Goal: Task Accomplishment & Management: Complete application form

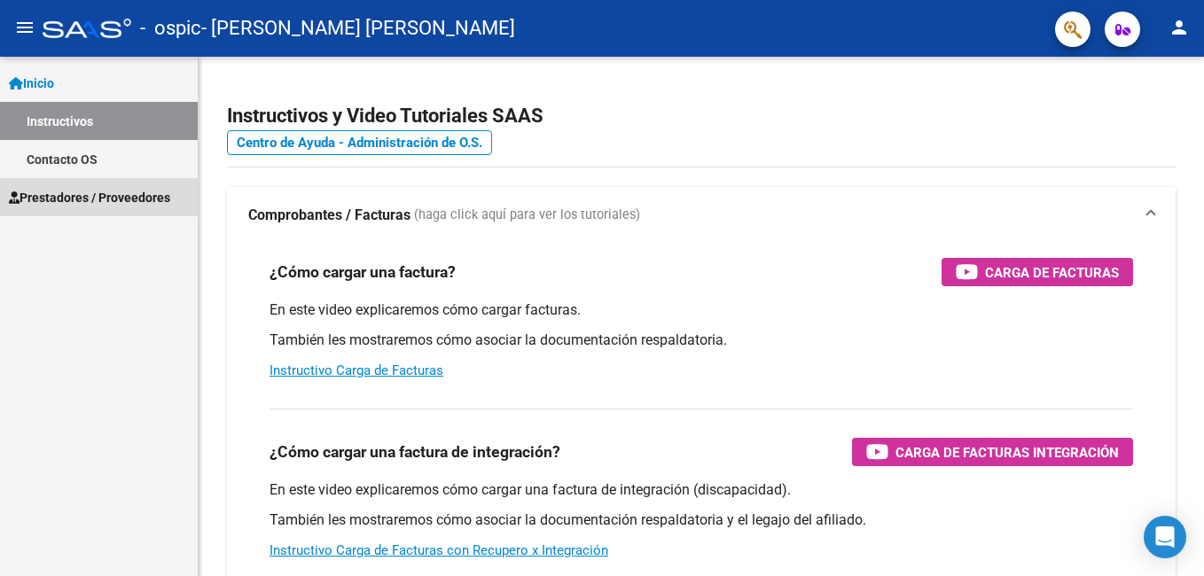
click at [136, 197] on span "Prestadores / Proveedores" at bounding box center [89, 198] width 161 height 20
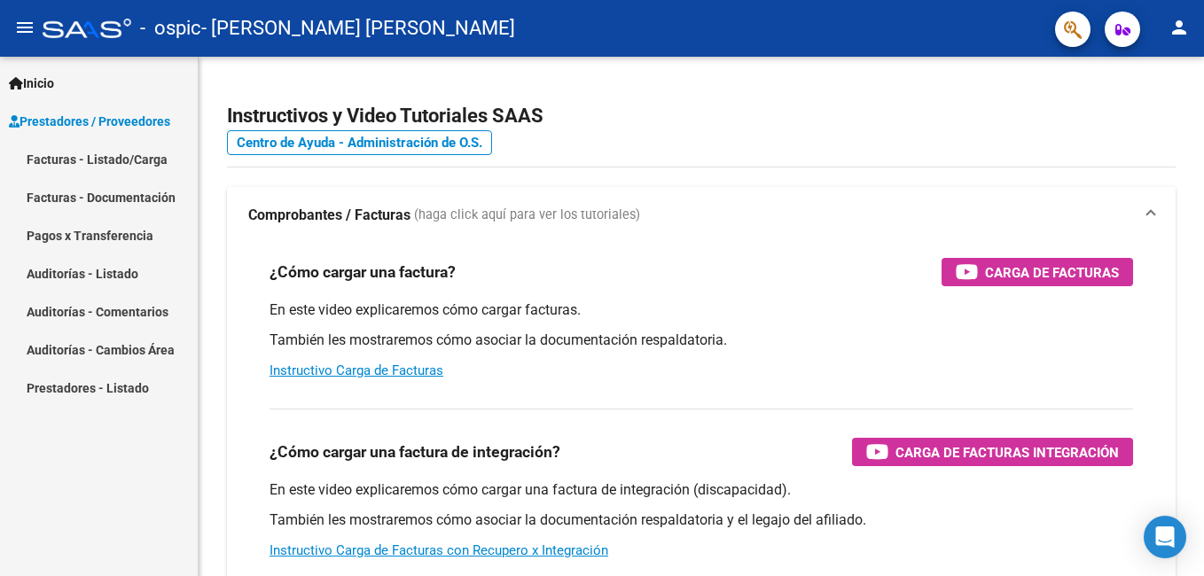
click at [122, 154] on link "Facturas - Listado/Carga" at bounding box center [99, 159] width 198 height 38
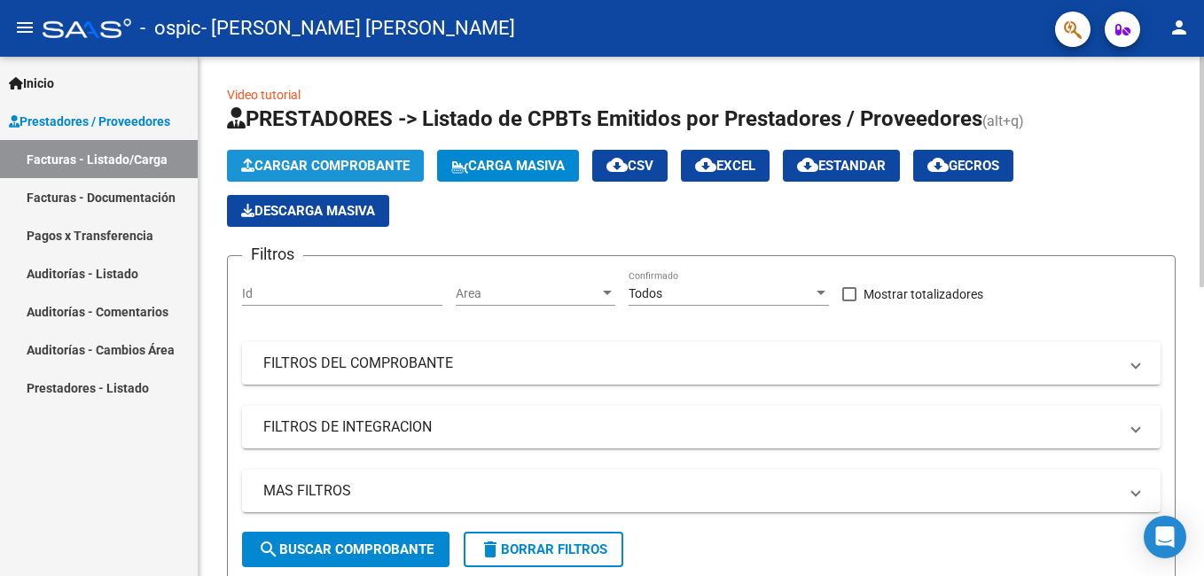
click at [350, 157] on button "Cargar Comprobante" at bounding box center [325, 166] width 197 height 32
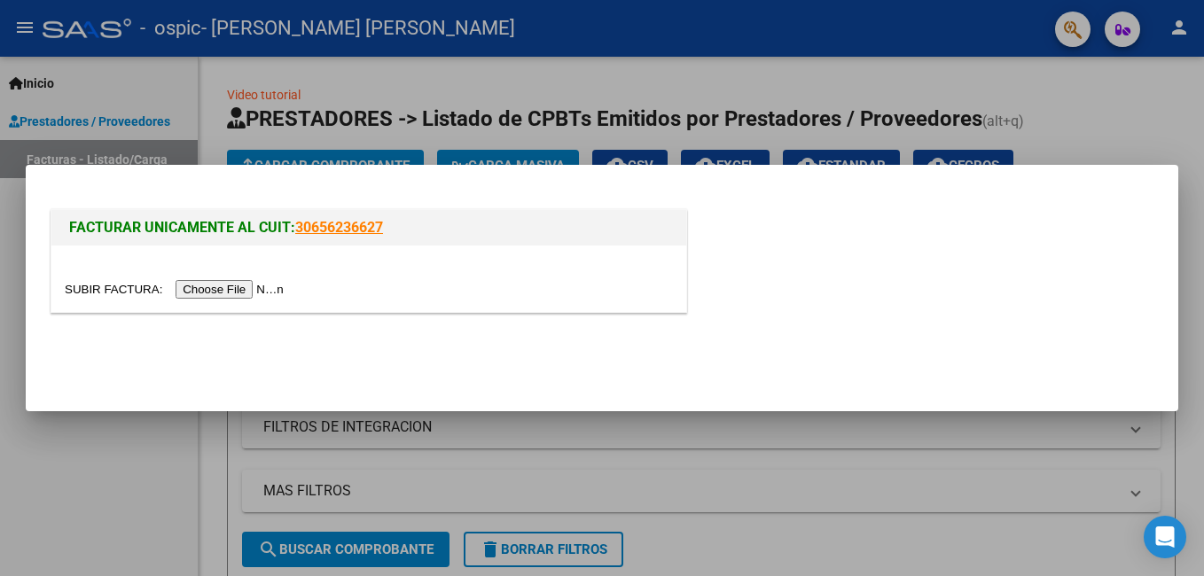
click at [222, 289] on input "file" at bounding box center [177, 289] width 224 height 19
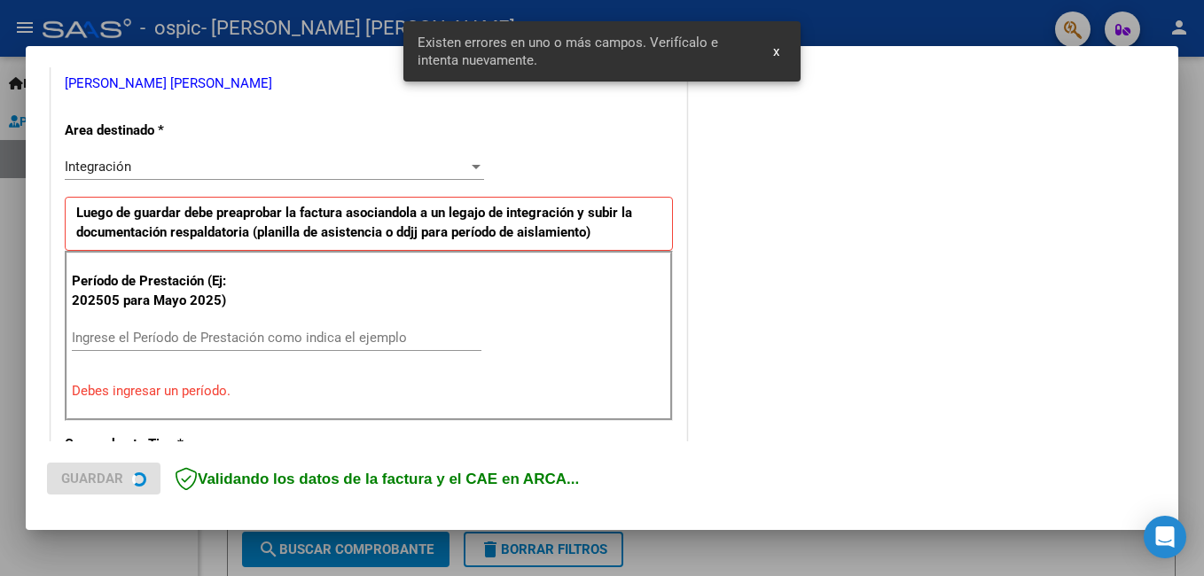
scroll to position [397, 0]
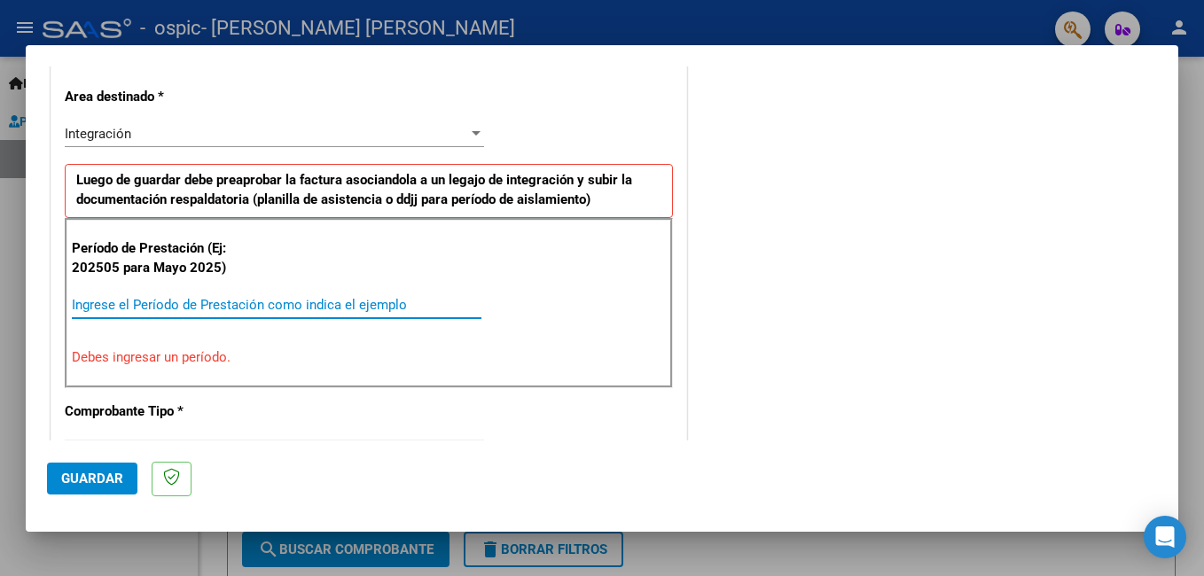
click at [138, 306] on input "Ingrese el Período de Prestación como indica el ejemplo" at bounding box center [277, 305] width 410 height 16
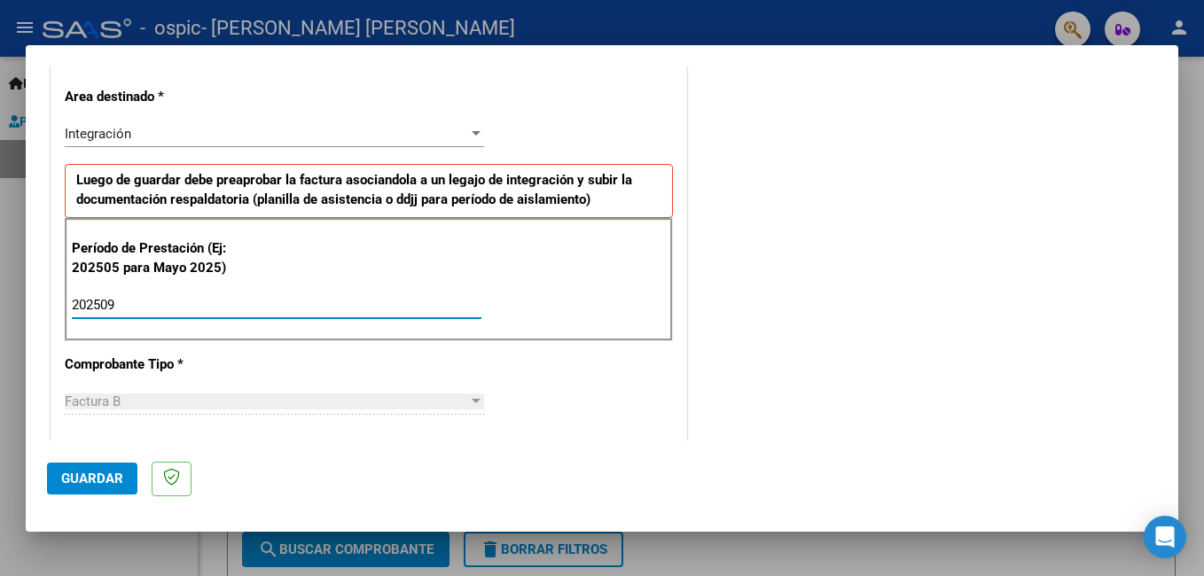
type input "202509"
click at [101, 476] on span "Guardar" at bounding box center [92, 479] width 62 height 16
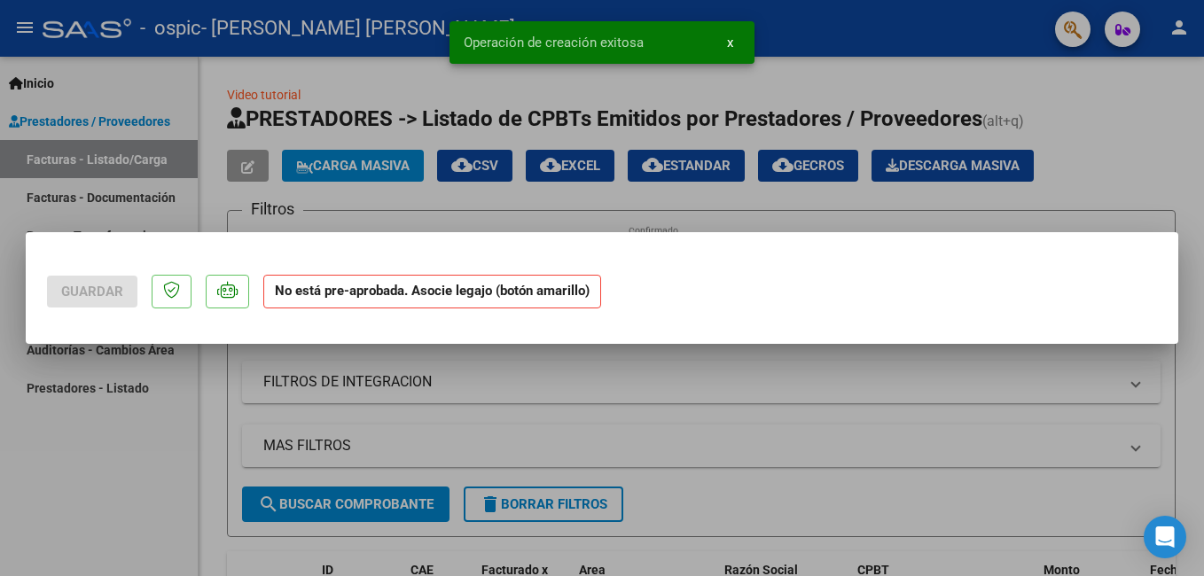
scroll to position [0, 0]
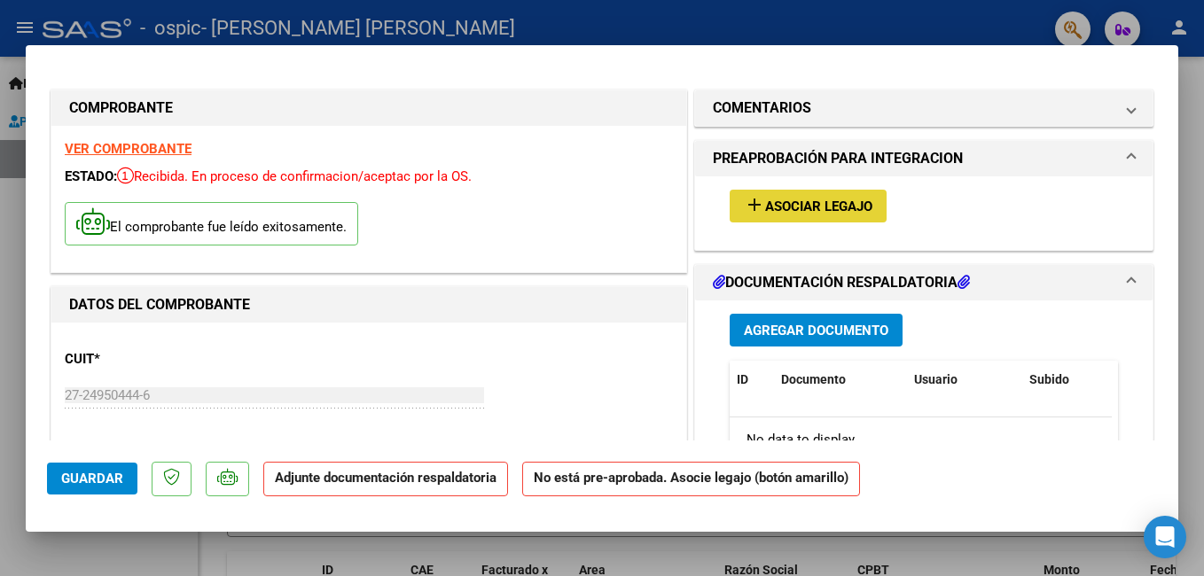
click at [795, 206] on span "Asociar Legajo" at bounding box center [818, 207] width 107 height 16
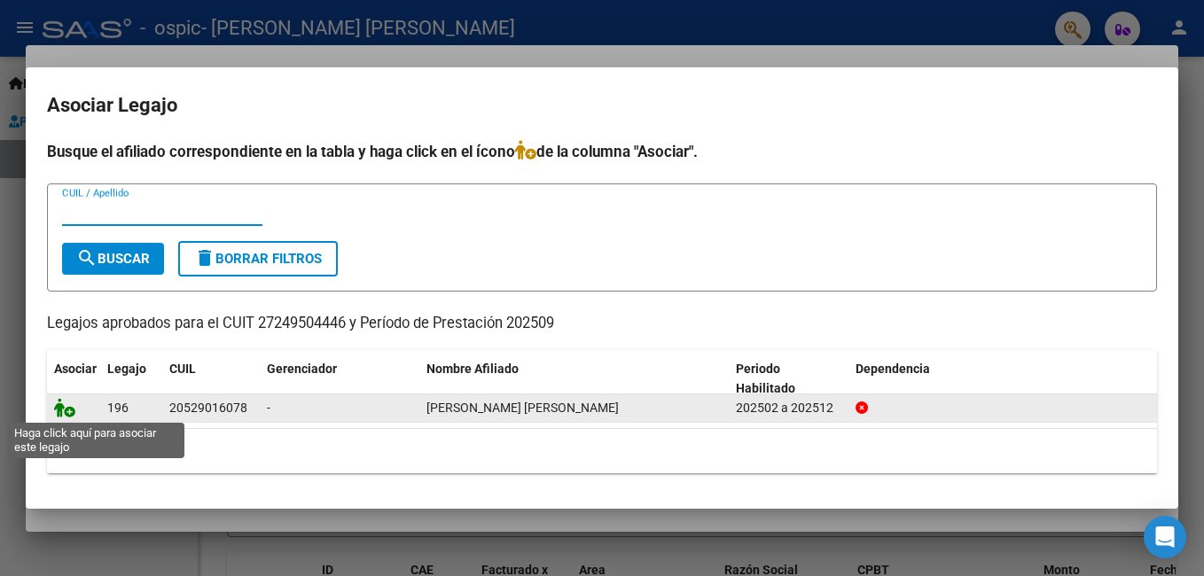
click at [63, 412] on icon at bounding box center [64, 408] width 21 height 20
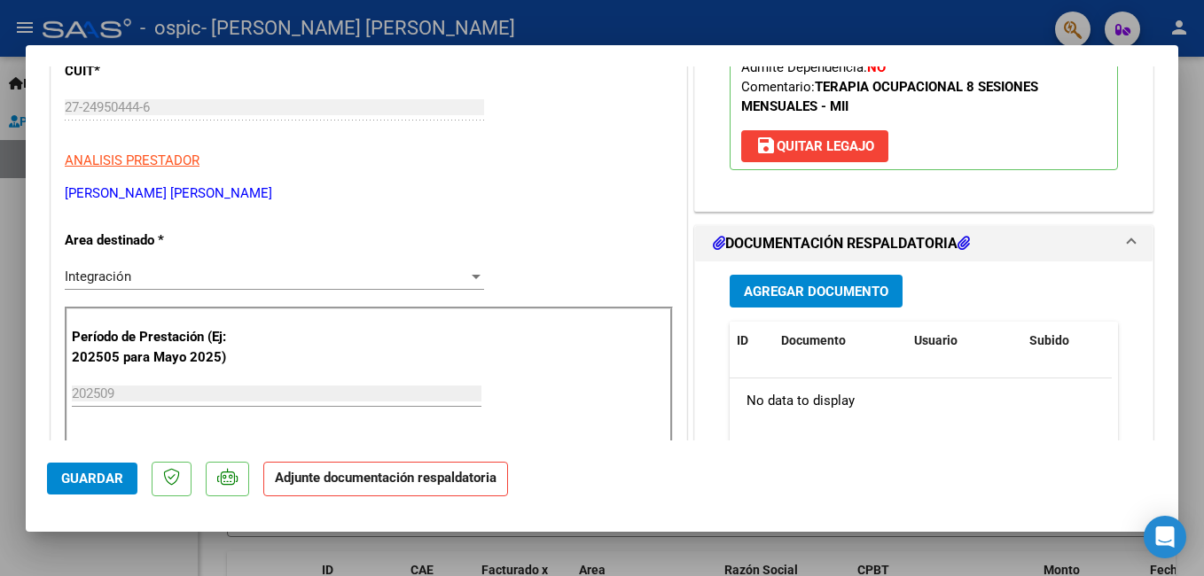
scroll to position [319, 0]
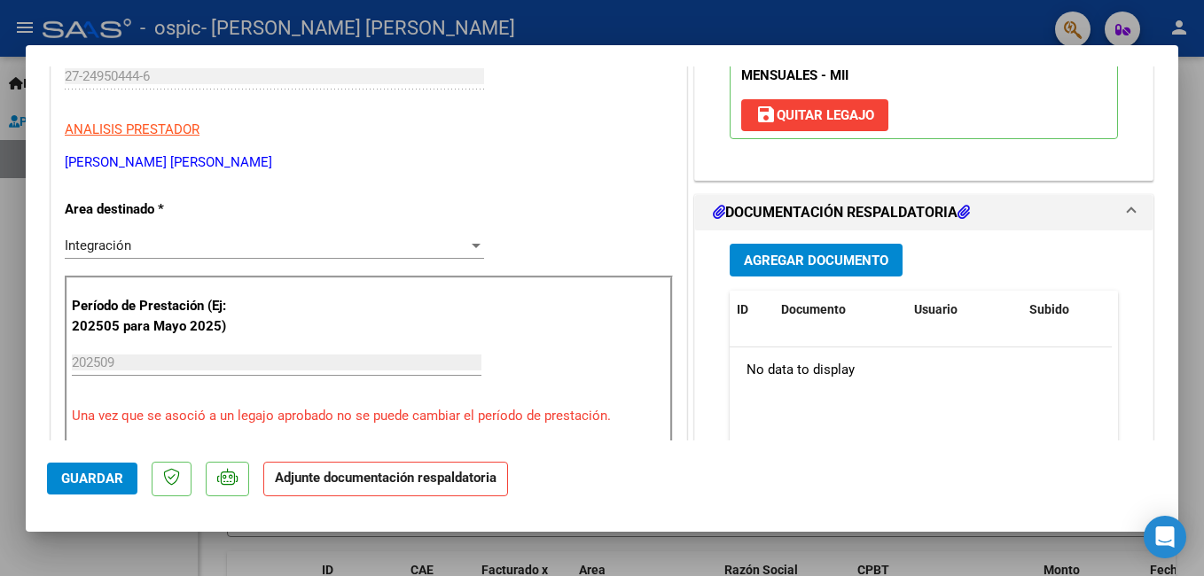
click at [793, 257] on span "Agregar Documento" at bounding box center [816, 261] width 145 height 16
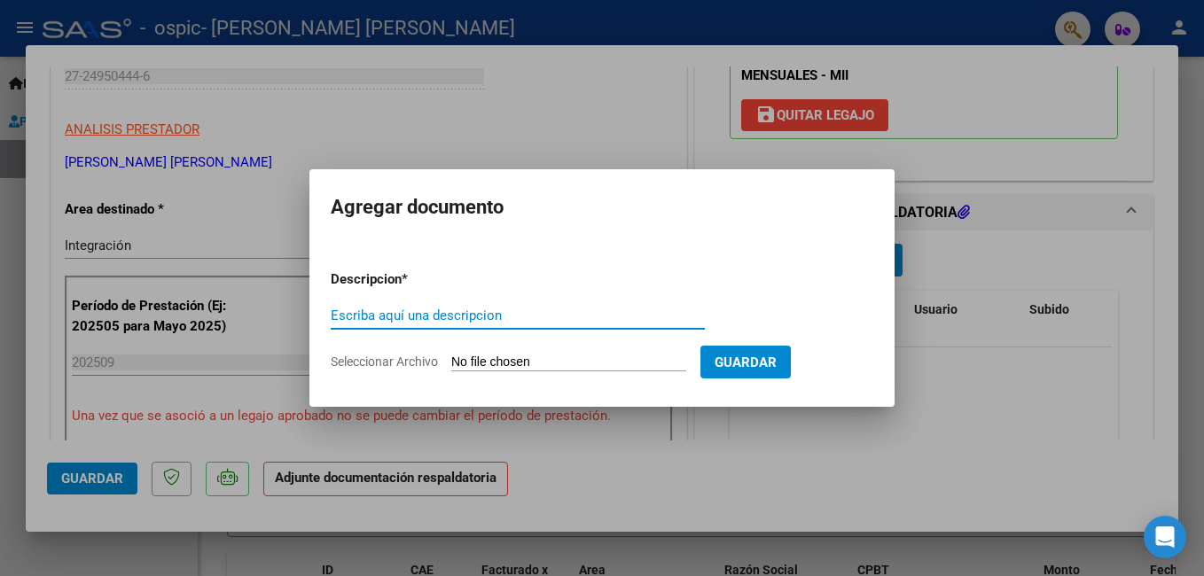
click at [371, 316] on input "Escriba aquí una descripcion" at bounding box center [518, 316] width 374 height 16
type input "asistencia [DATE]"
click at [495, 352] on form "Descripcion * asistencia [DATE] Escriba aquí una descripcion Seleccionar Archiv…" at bounding box center [602, 320] width 543 height 129
click at [486, 361] on input "Seleccionar Archivo" at bounding box center [568, 363] width 235 height 17
type input "C:\fakepath\asis ema [DATE].pdf"
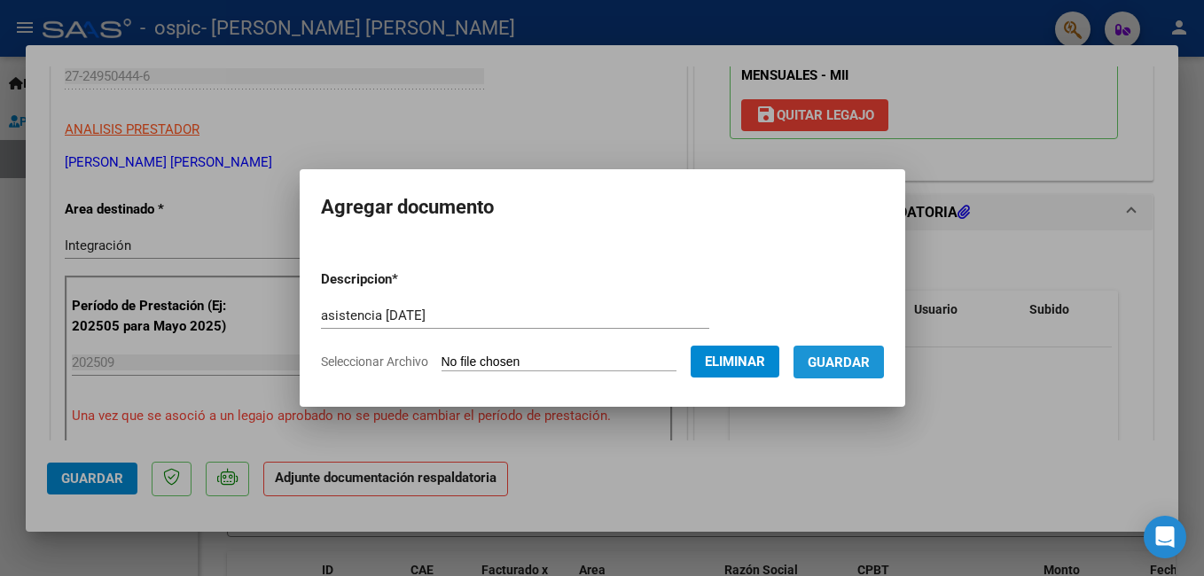
click at [838, 358] on span "Guardar" at bounding box center [839, 363] width 62 height 16
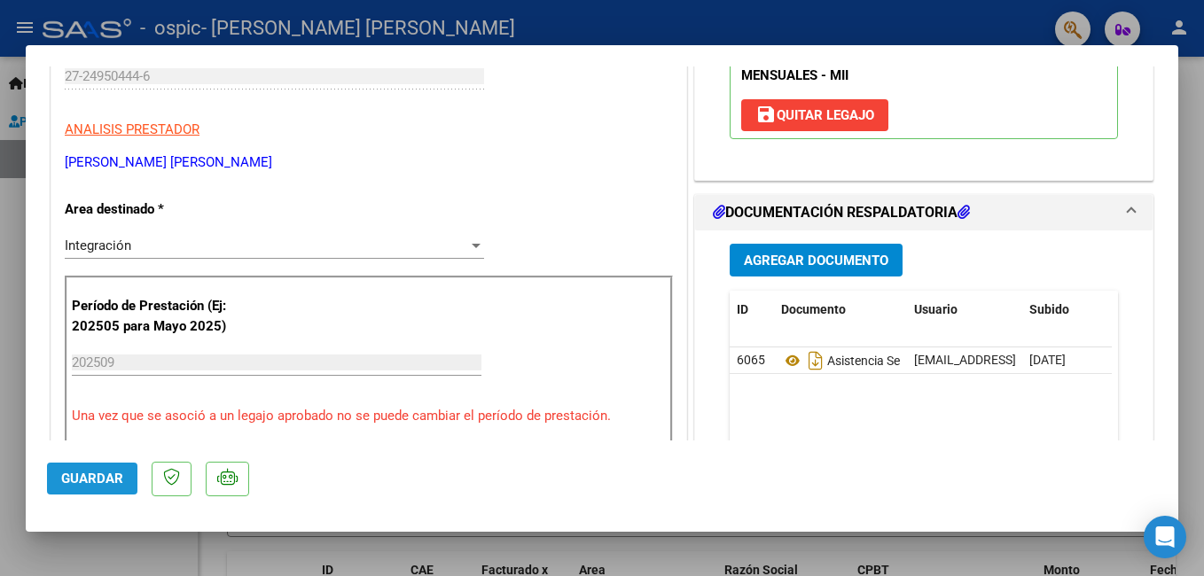
click at [86, 482] on span "Guardar" at bounding box center [92, 479] width 62 height 16
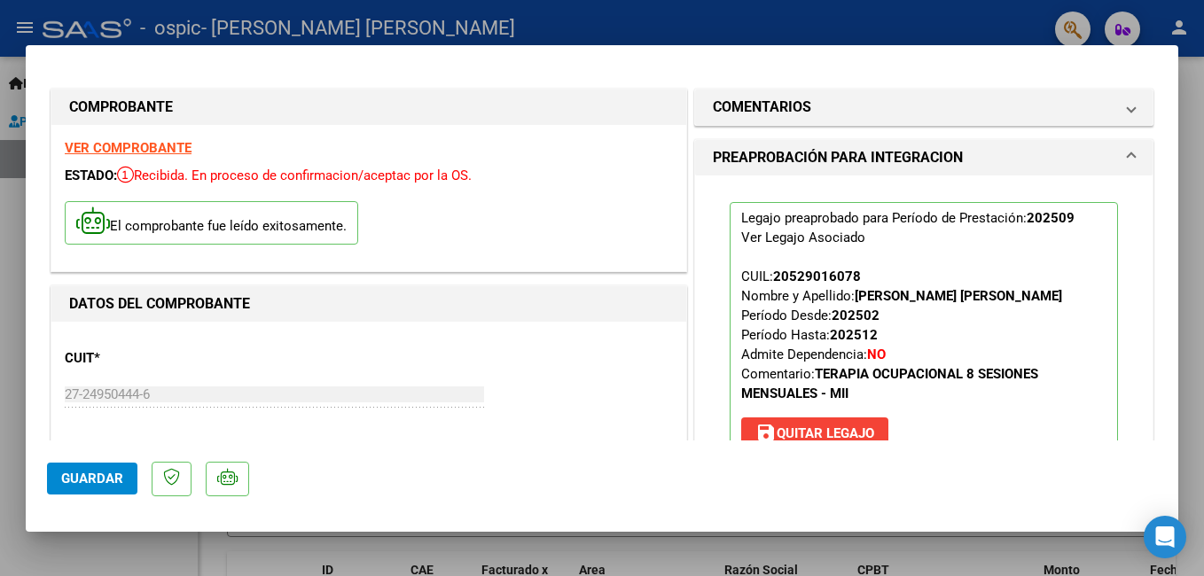
scroll to position [0, 0]
